Goal: Find specific page/section: Find specific page/section

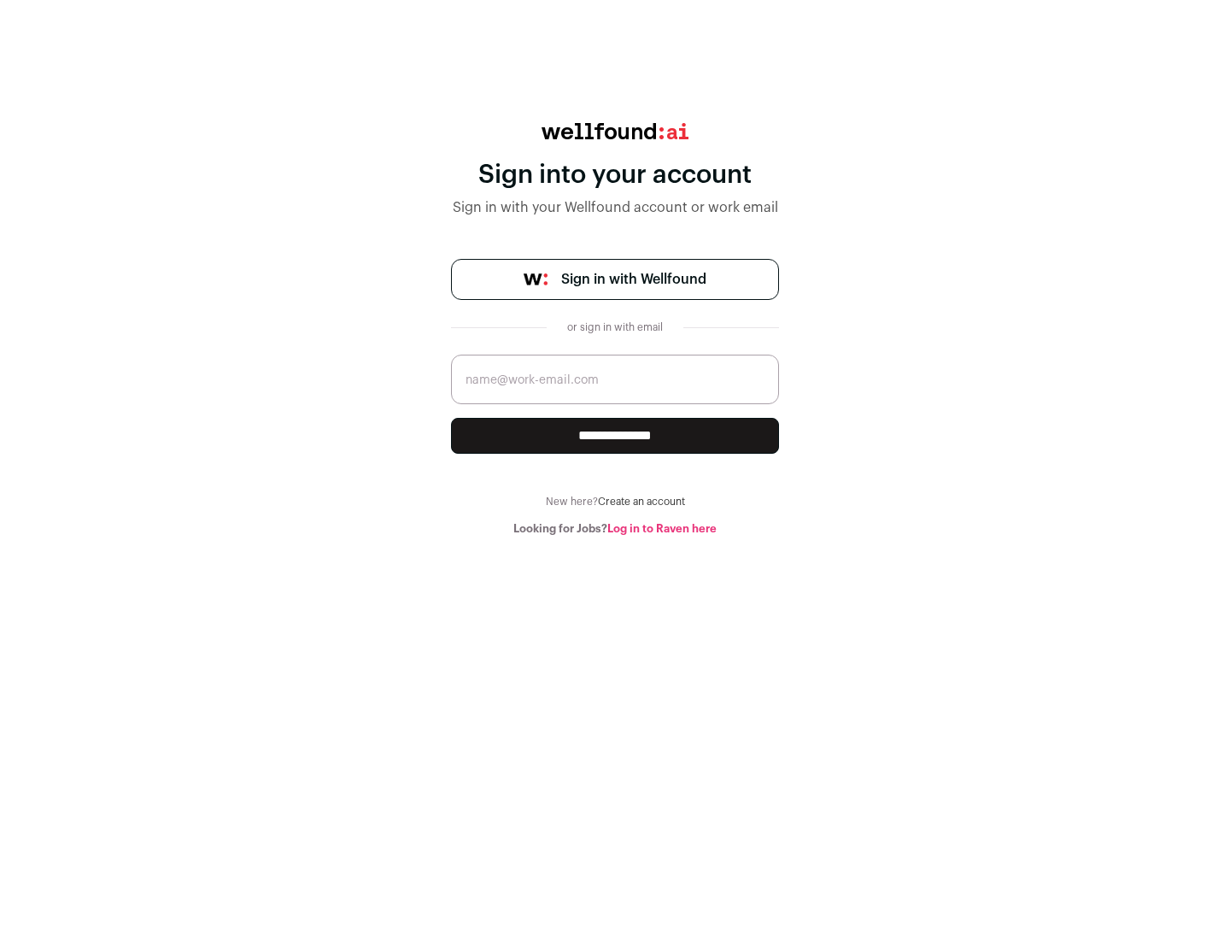
click at [633, 279] on span "Sign in with Wellfound" at bounding box center [633, 279] width 145 height 20
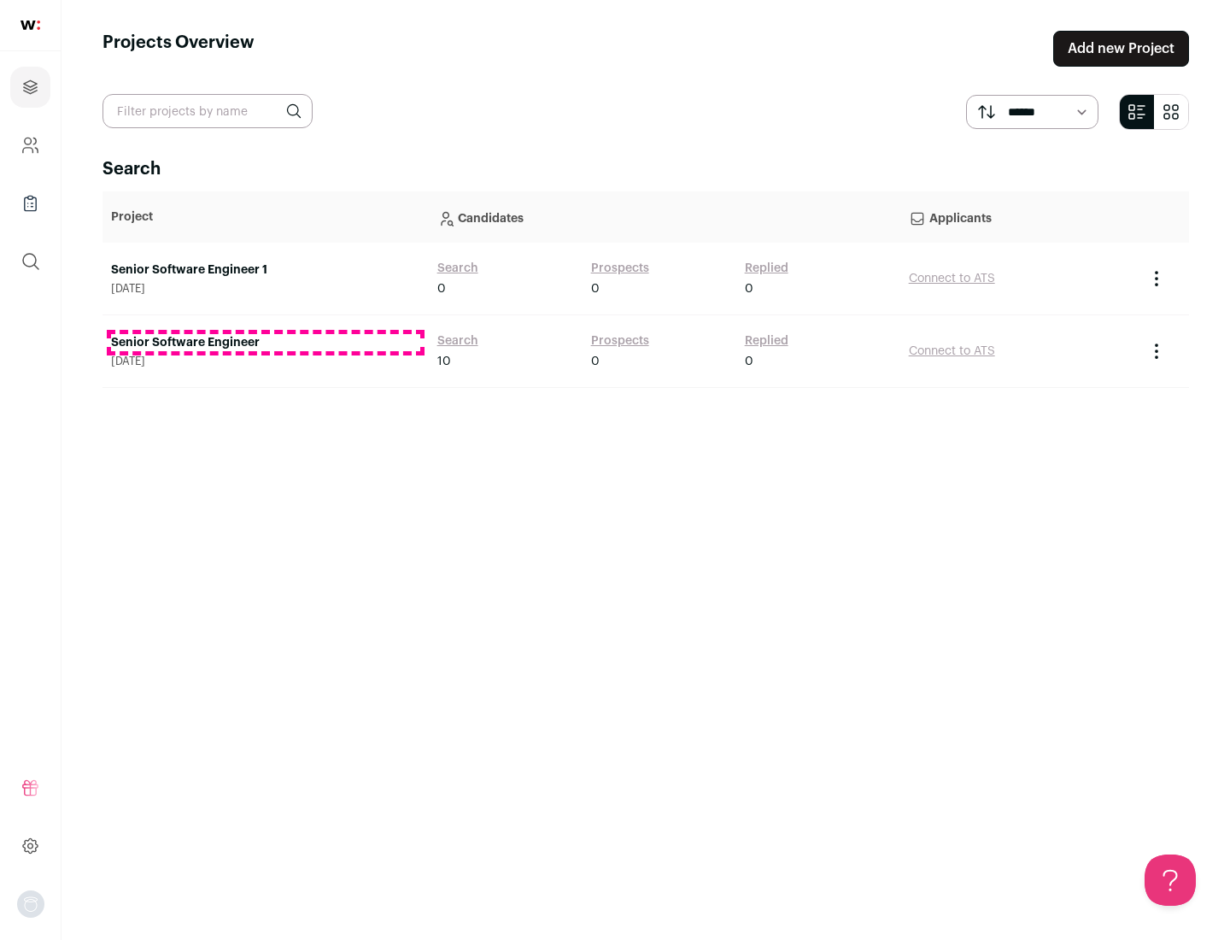
click at [265, 343] on link "Senior Software Engineer" at bounding box center [265, 342] width 309 height 17
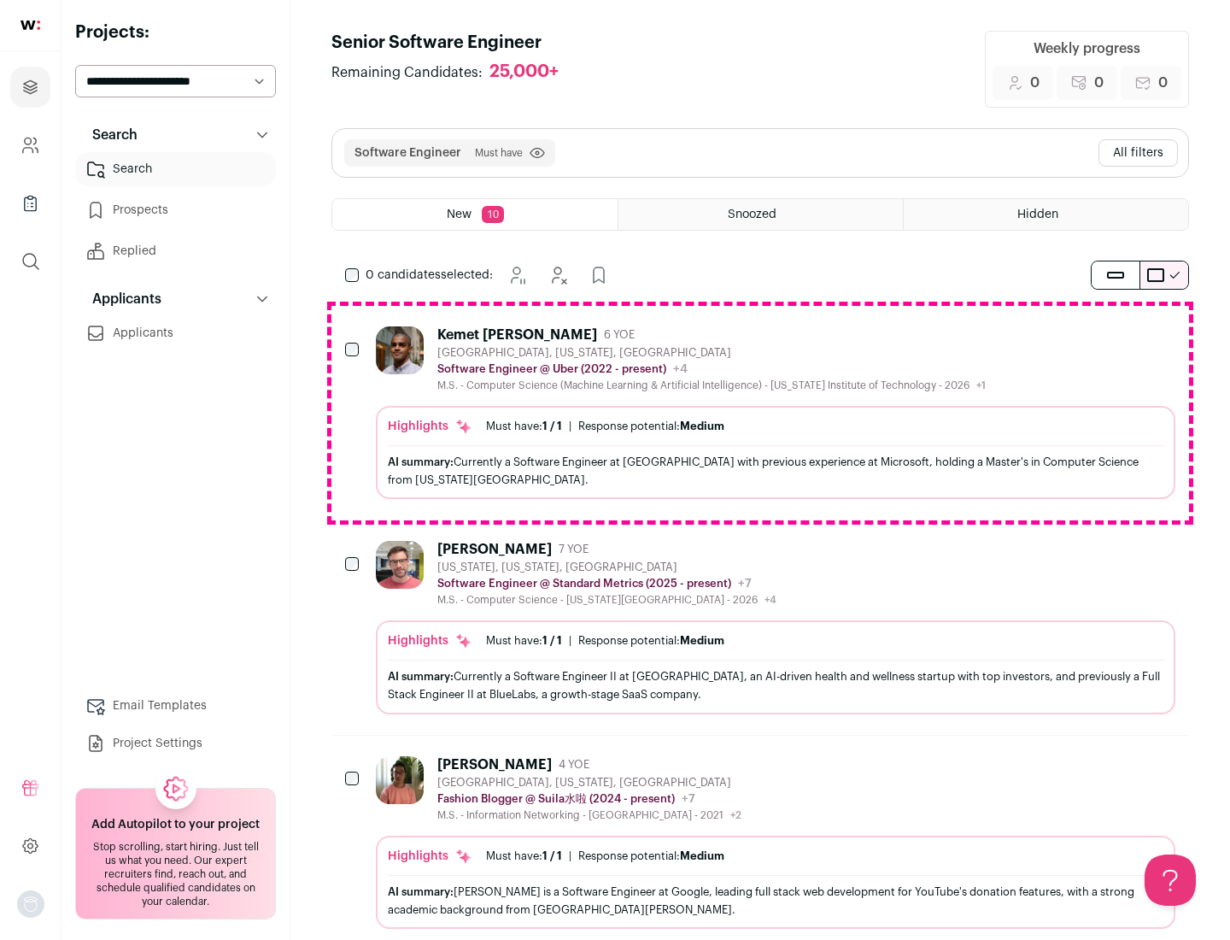
click at [760, 413] on div "Highlights Must have: 1 / 1 How many must haves have been fulfilled? | Response…" at bounding box center [775, 452] width 799 height 93
